Goal: Task Accomplishment & Management: Complete application form

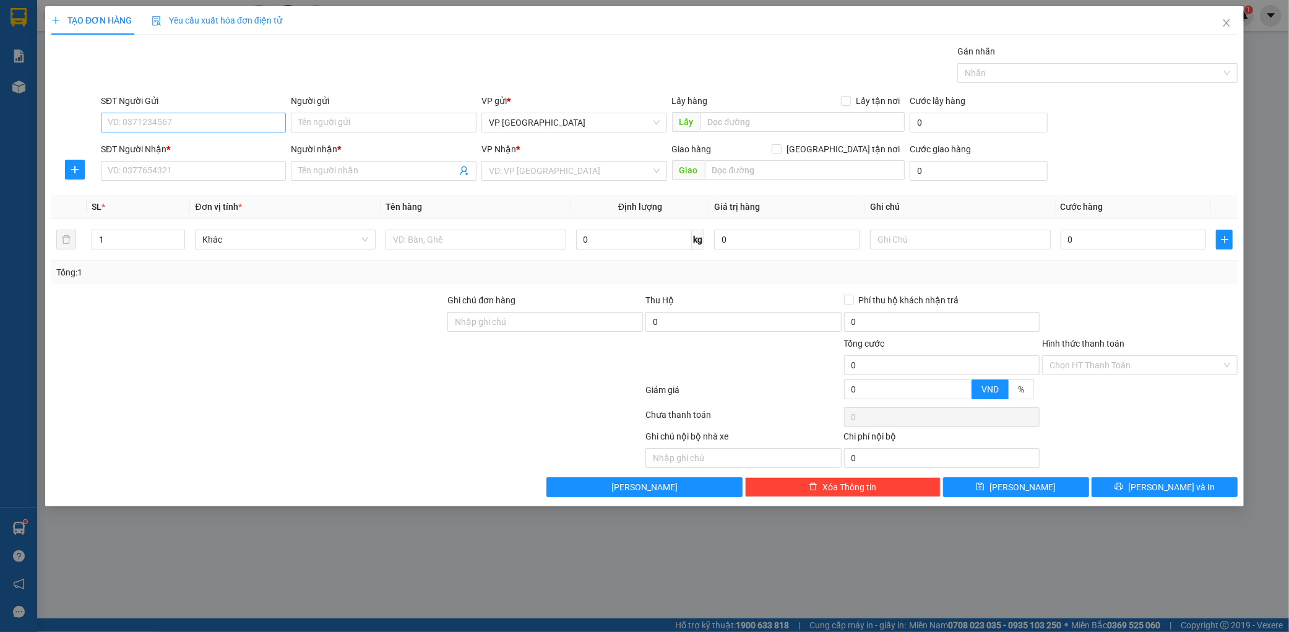
click at [171, 113] on input "SĐT Người Gửi" at bounding box center [194, 123] width 186 height 20
type input "0364735414"
click at [179, 152] on div "0364735414 - tri giá ko báo" at bounding box center [193, 147] width 171 height 14
type input "tri giá ko báo"
type input "0364735414"
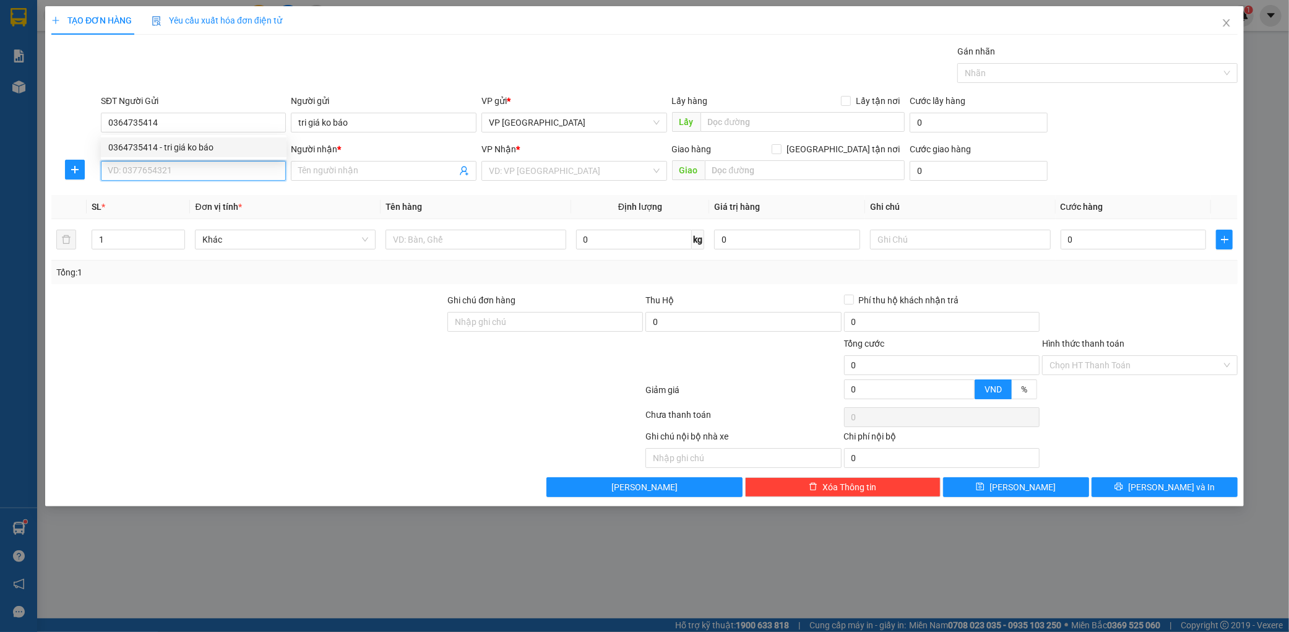
click at [179, 169] on input "SĐT Người Nhận *" at bounding box center [194, 171] width 186 height 20
click at [171, 195] on div "0342036973 - kt" at bounding box center [193, 196] width 171 height 14
type input "0342036973"
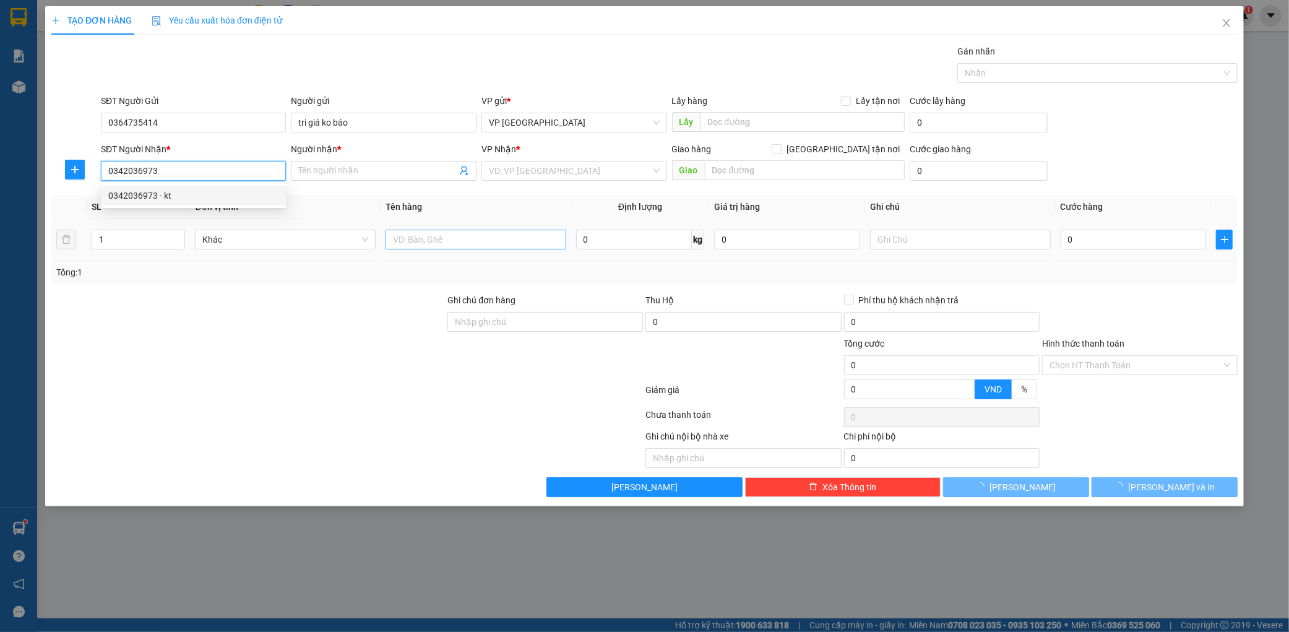
type input "kt"
type input "k thịnh"
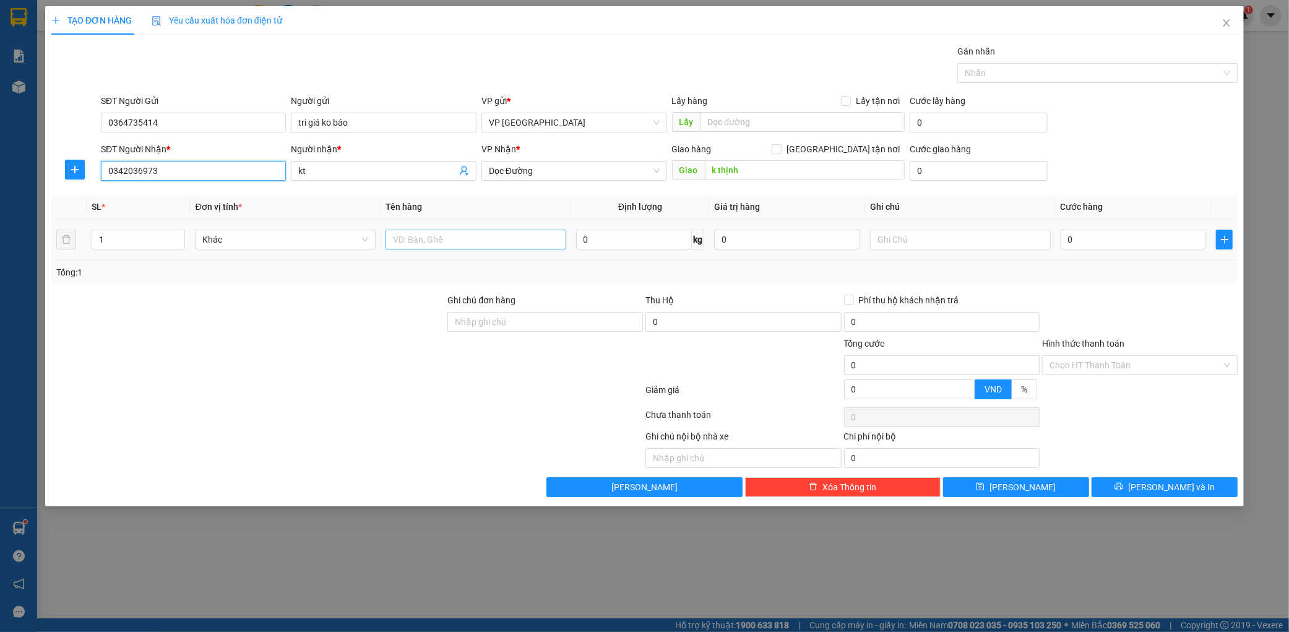
type input "0342036973"
click at [466, 233] on input "text" at bounding box center [475, 240] width 181 height 20
type input "1 xốp"
click at [1139, 241] on input "0" at bounding box center [1133, 240] width 146 height 20
type input "001"
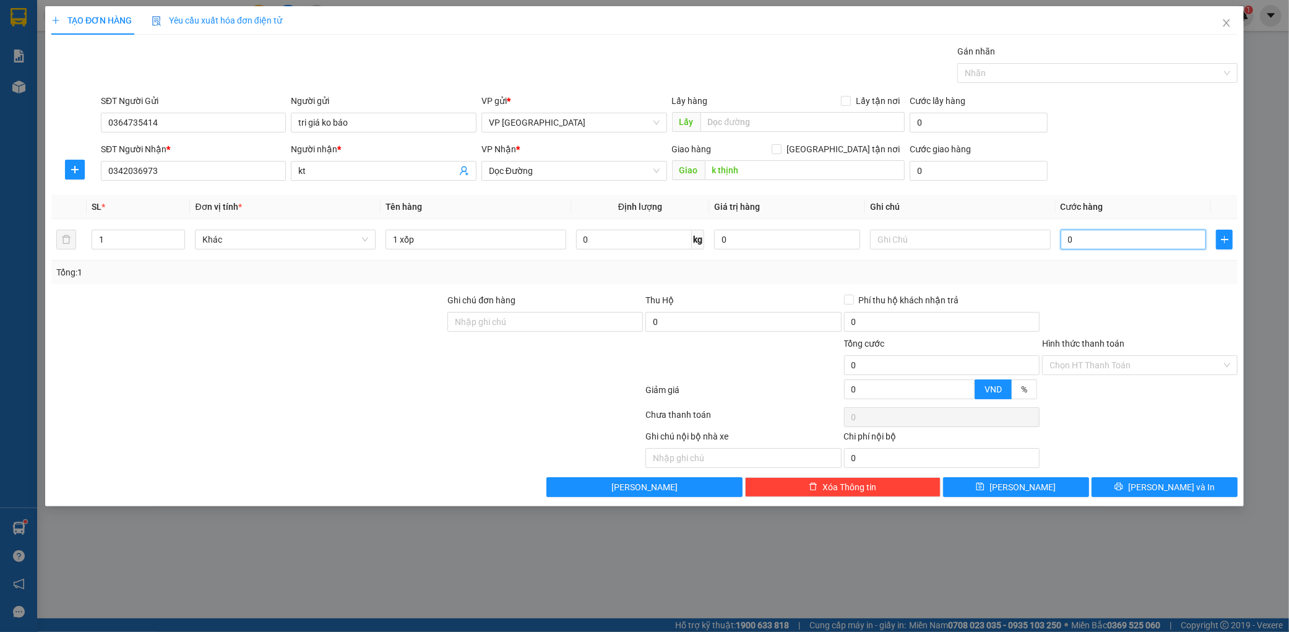
type input "1"
type input "0.010"
type input "10"
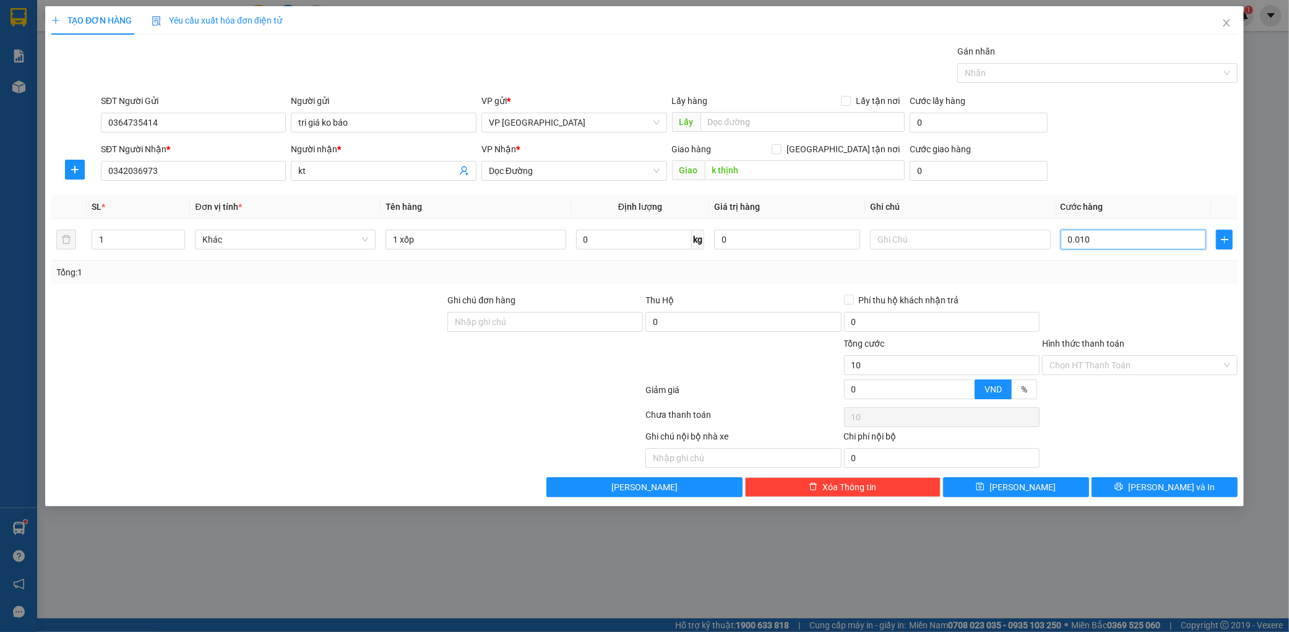
type input "00.100"
type input "100"
type input "0.001.000"
type input "1.000"
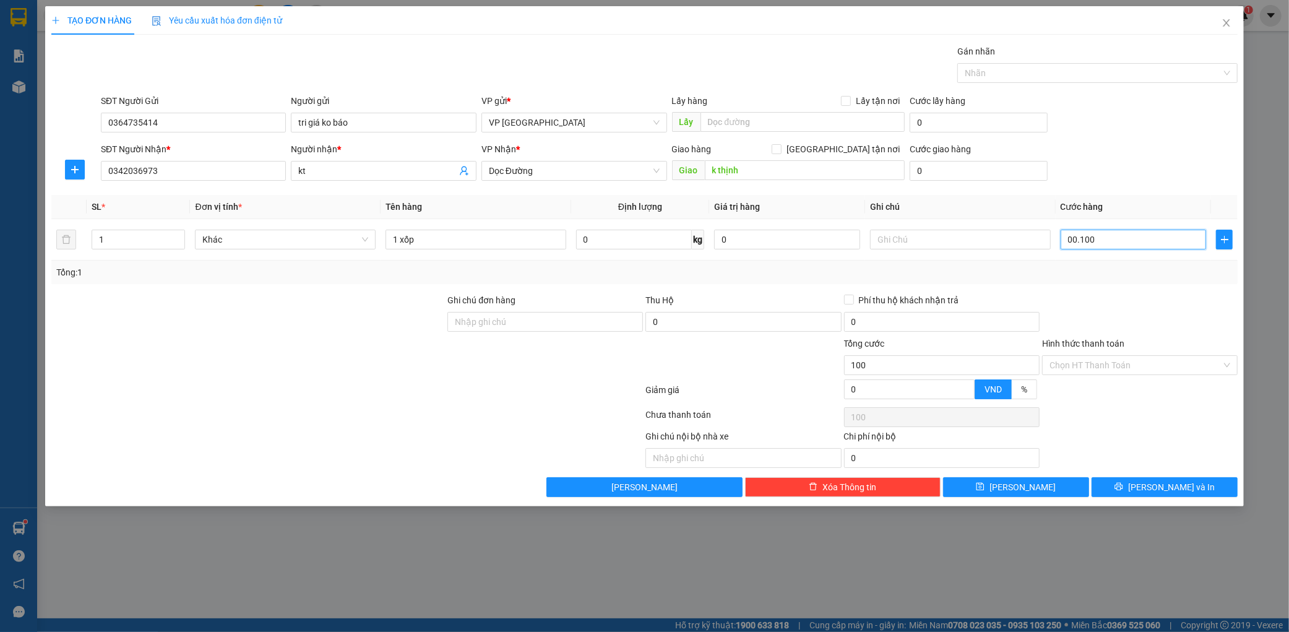
type input "1.000"
type input "000.010.000"
type input "10.000"
type input "00.000.100.000"
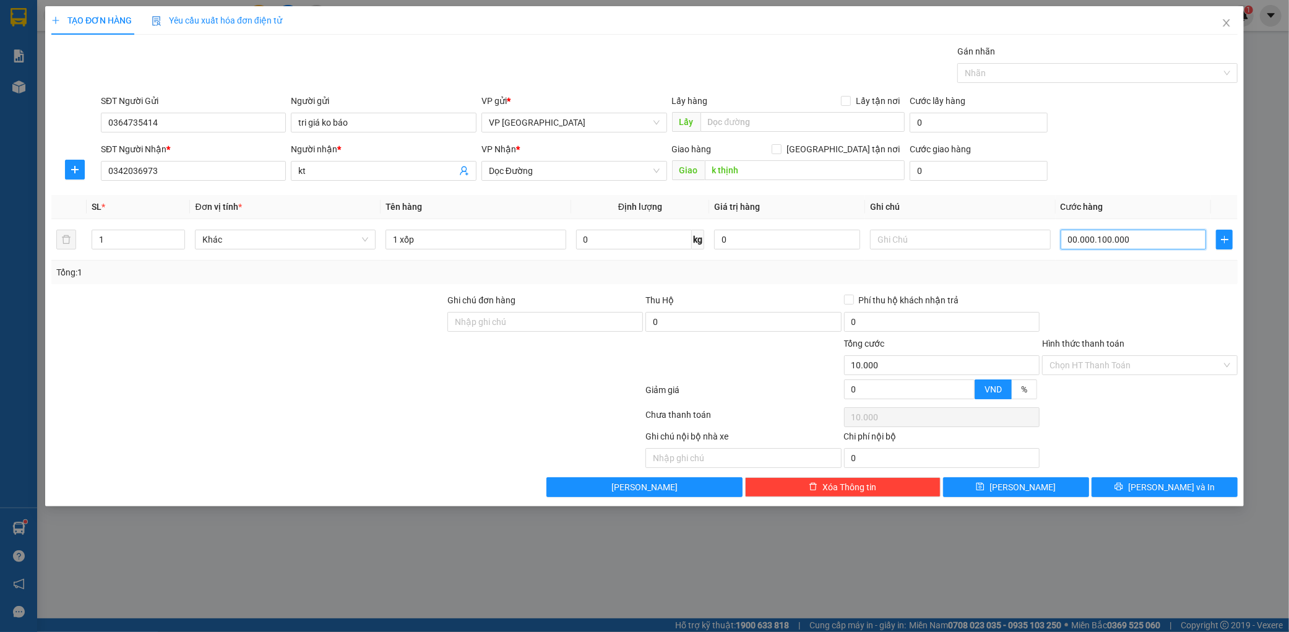
type input "100.000"
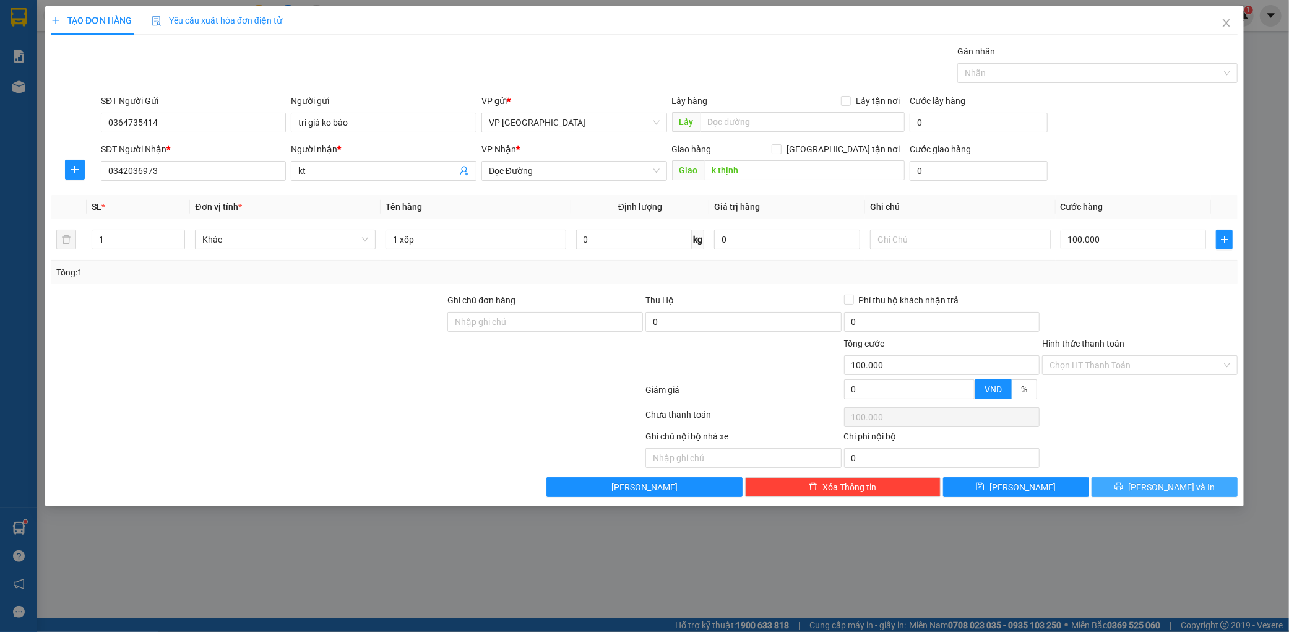
click at [1175, 481] on span "[PERSON_NAME] và In" at bounding box center [1171, 487] width 87 height 14
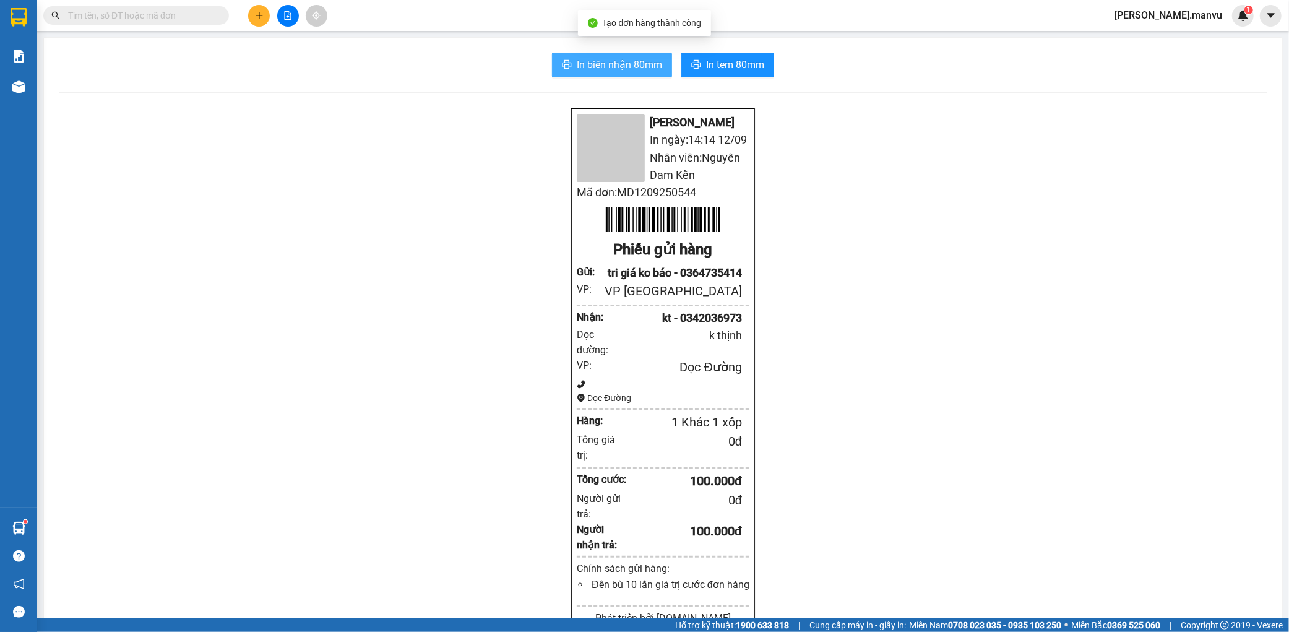
click at [580, 58] on span "In biên nhận 80mm" at bounding box center [619, 64] width 85 height 15
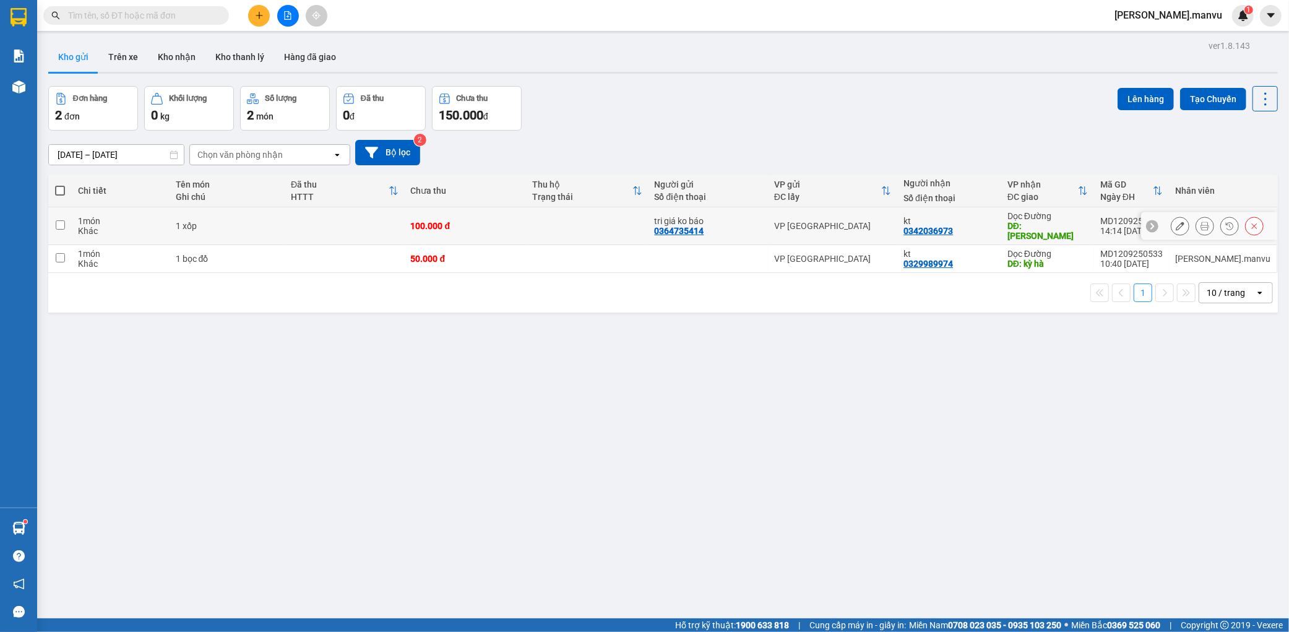
click at [1175, 221] on icon at bounding box center [1179, 225] width 9 height 9
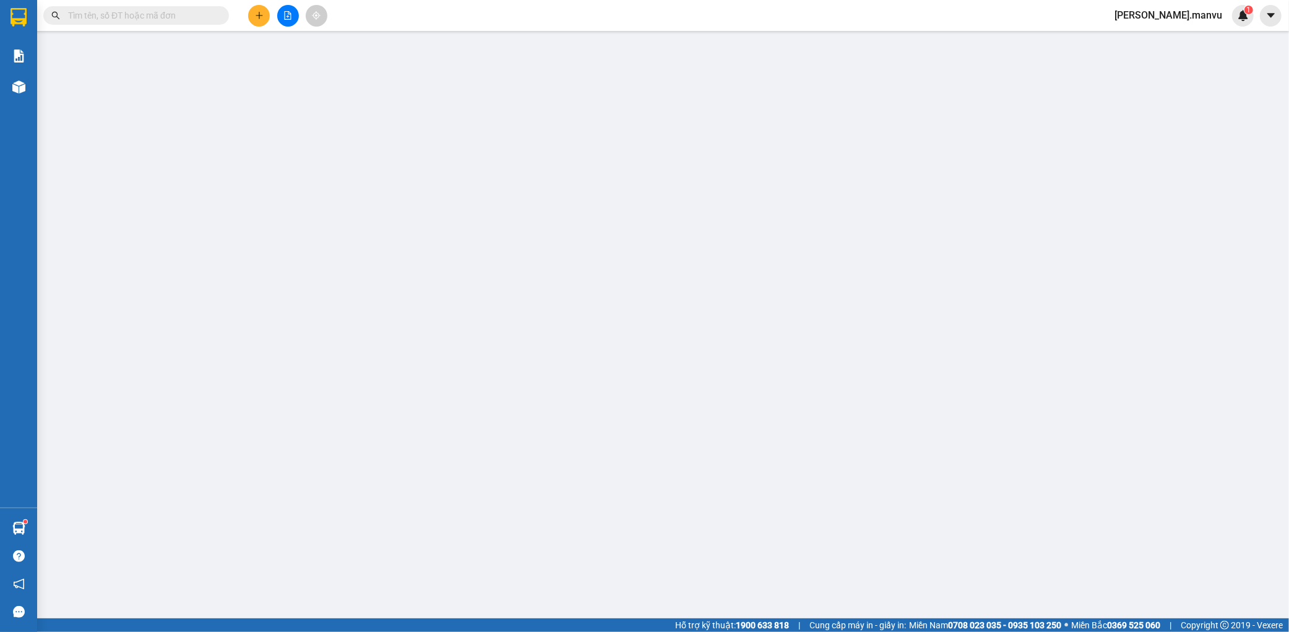
type input "0364735414"
type input "tri giá ko báo"
type input "0342036973"
type input "kt"
type input "k thịnh"
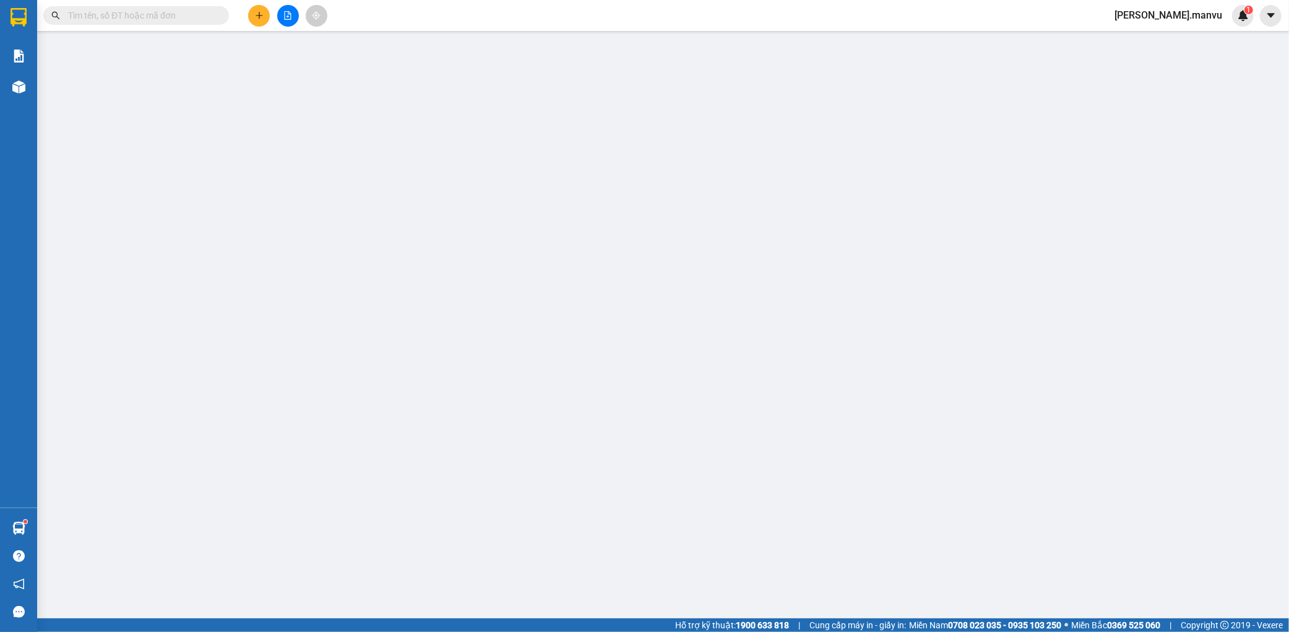
type input "100.000"
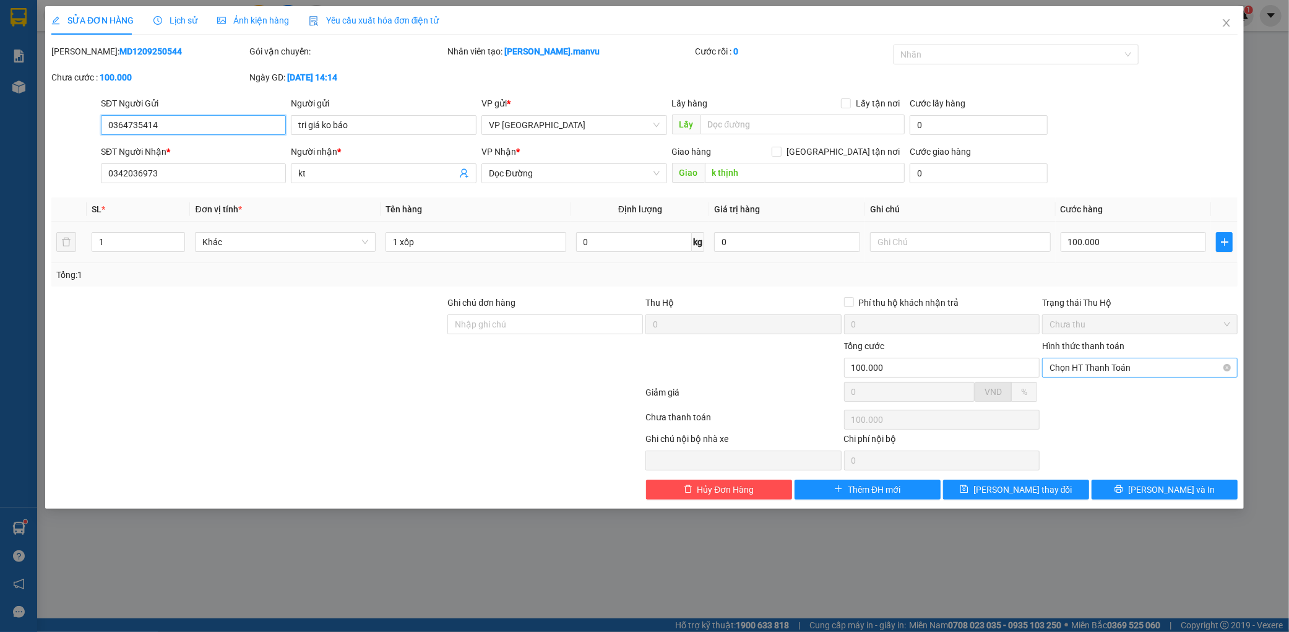
click at [1109, 361] on span "Chọn HT Thanh Toán" at bounding box center [1139, 367] width 181 height 19
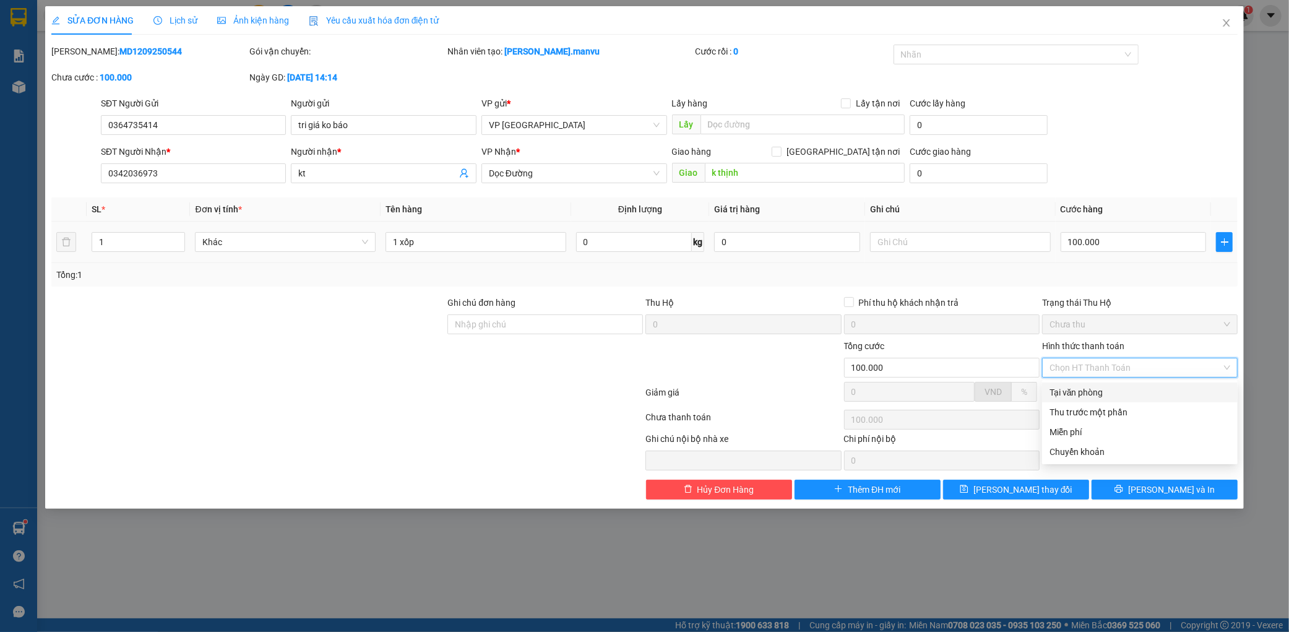
drag, startPoint x: 1099, startPoint y: 393, endPoint x: 1121, endPoint y: 407, distance: 26.4
click at [1099, 393] on div "Tại văn phòng" at bounding box center [1139, 392] width 181 height 14
type input "0"
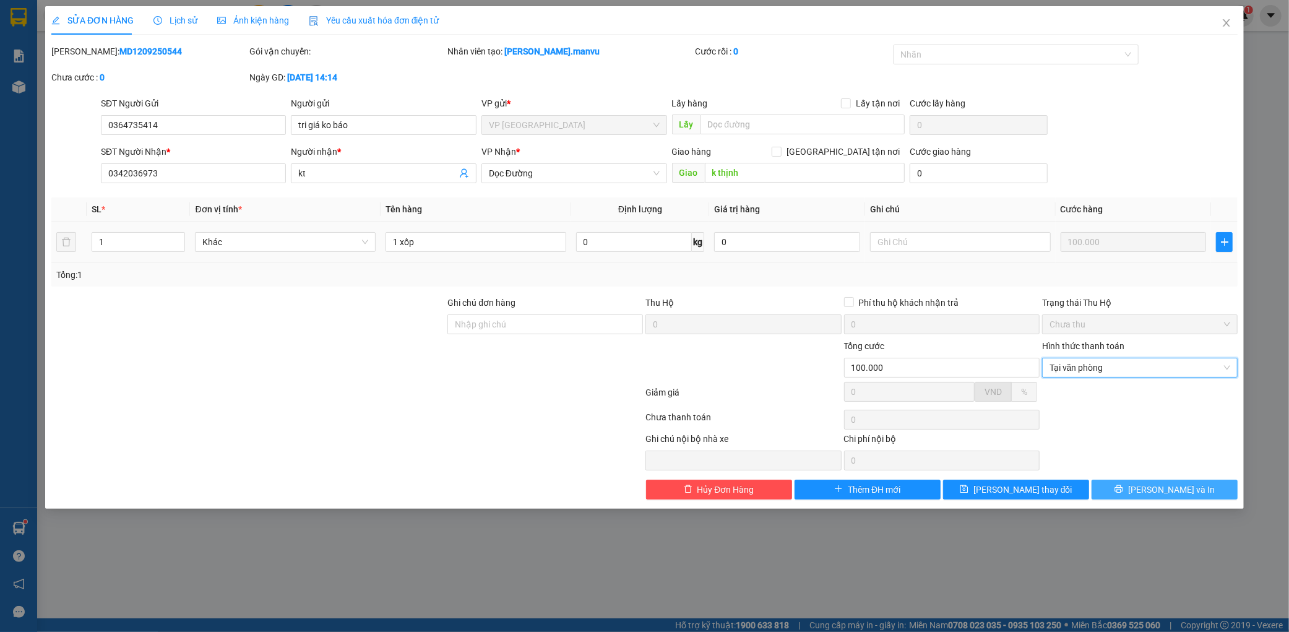
click at [1168, 498] on button "[PERSON_NAME] và In" at bounding box center [1164, 489] width 146 height 20
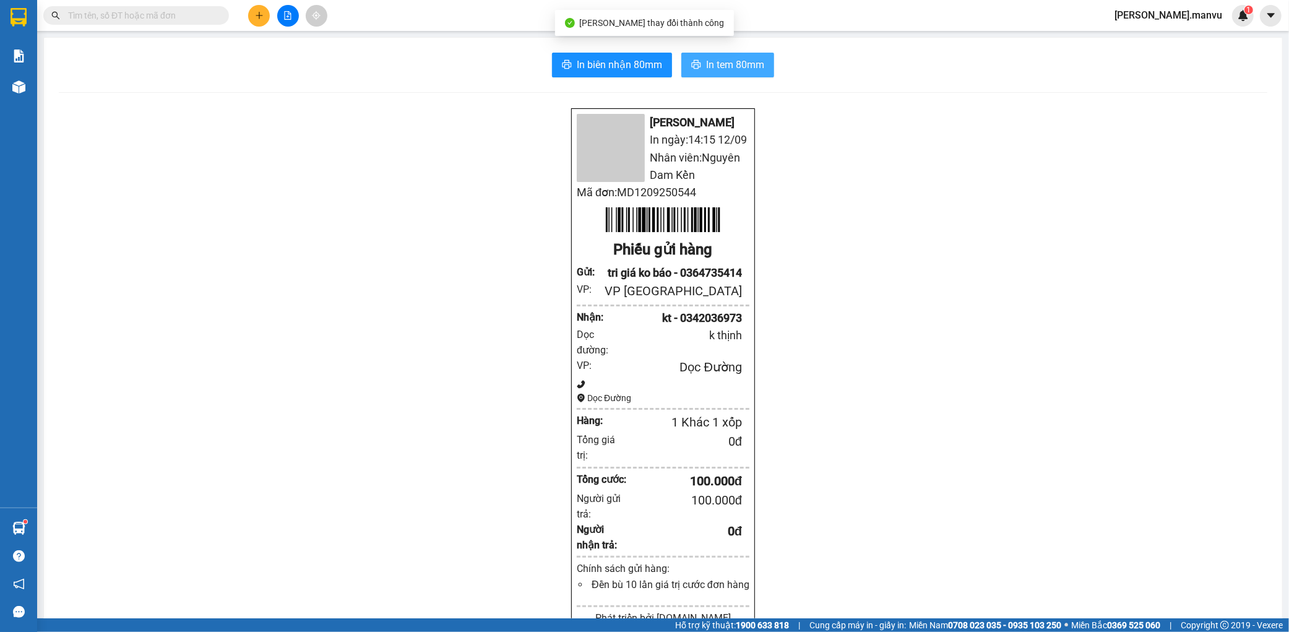
click at [757, 56] on button "In tem 80mm" at bounding box center [727, 65] width 93 height 25
